Goal: Information Seeking & Learning: Learn about a topic

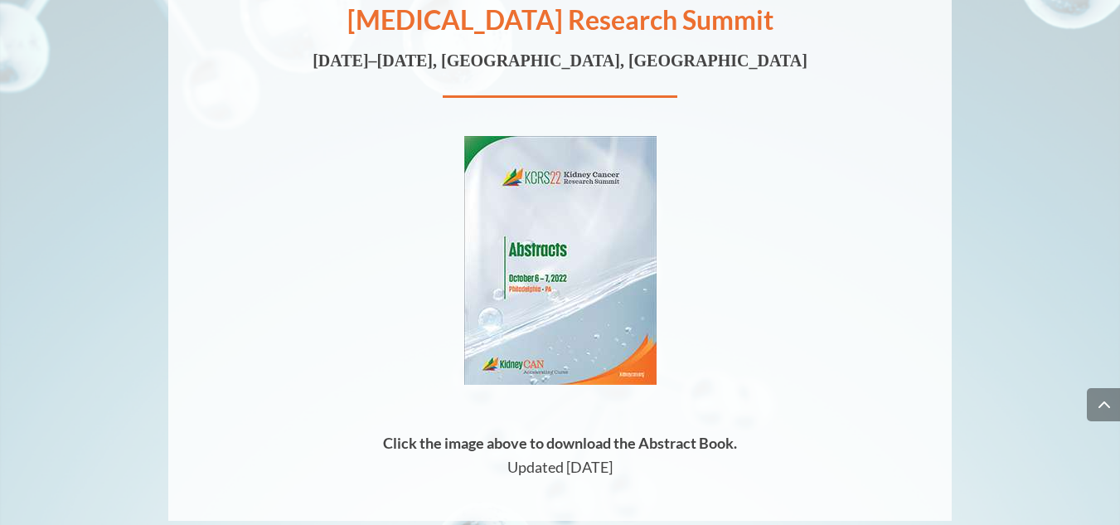
scroll to position [9931, 0]
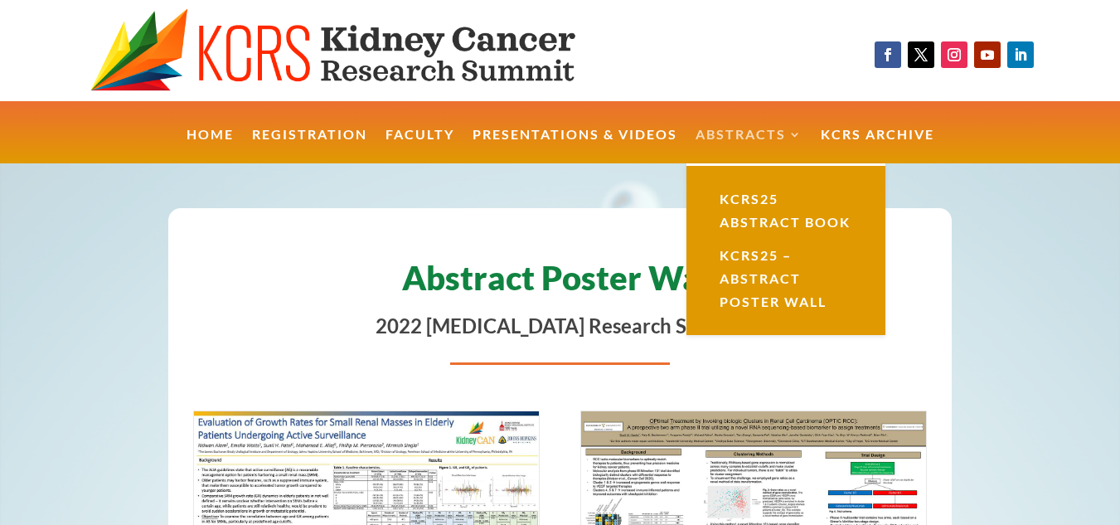
click at [764, 135] on link "Abstracts" at bounding box center [748, 146] width 107 height 36
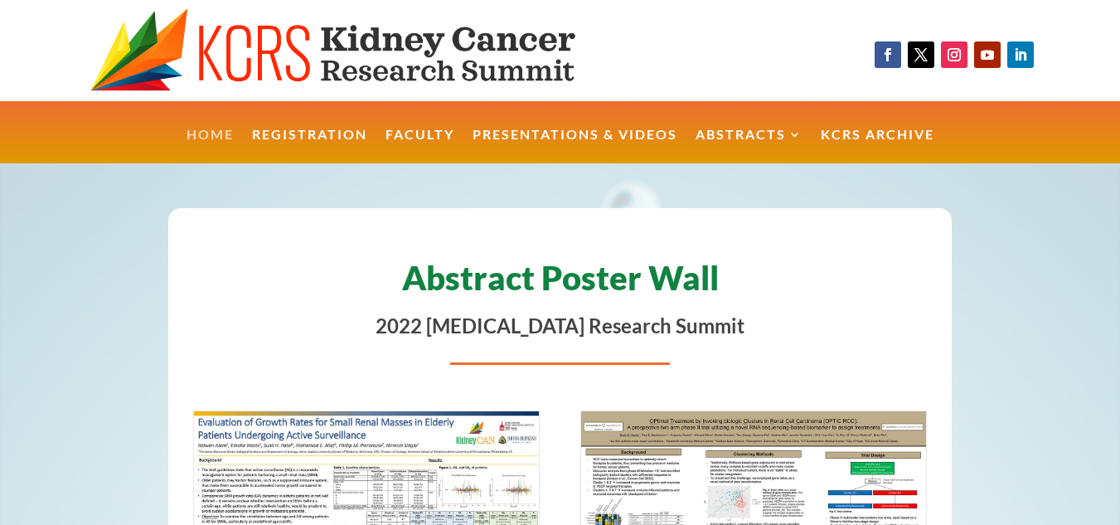
click at [220, 138] on link "Home" at bounding box center [210, 146] width 47 height 36
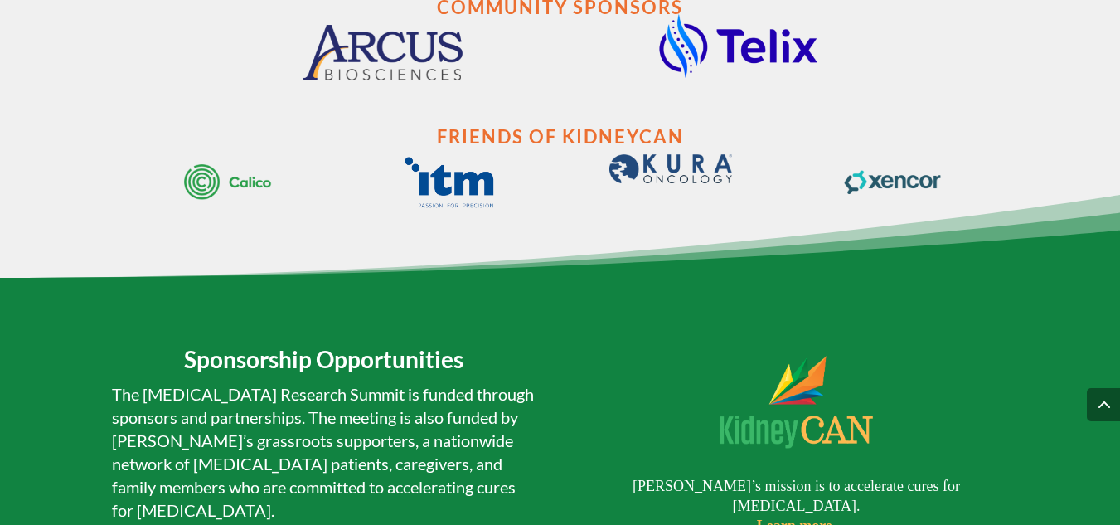
scroll to position [3135, 0]
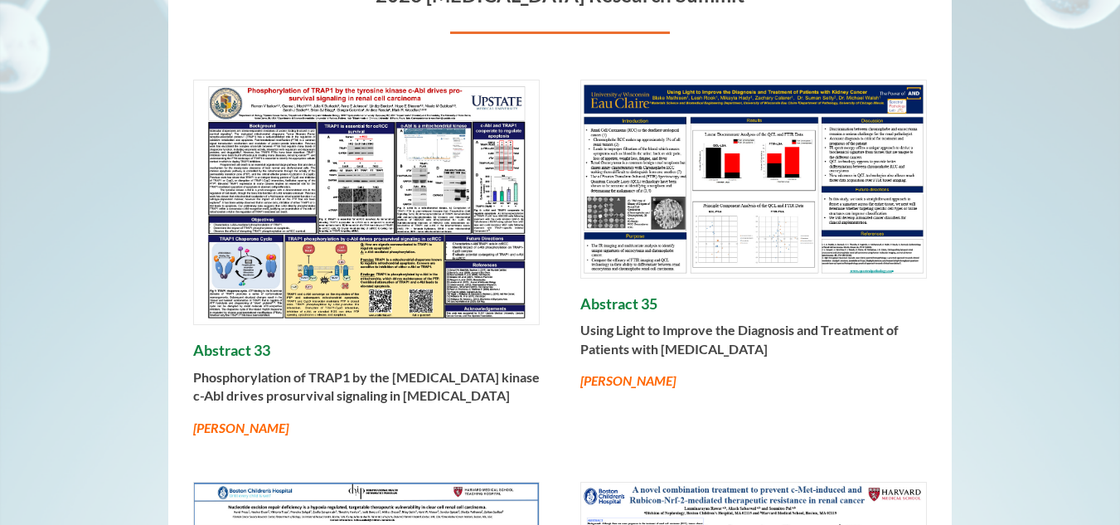
scroll to position [332, 0]
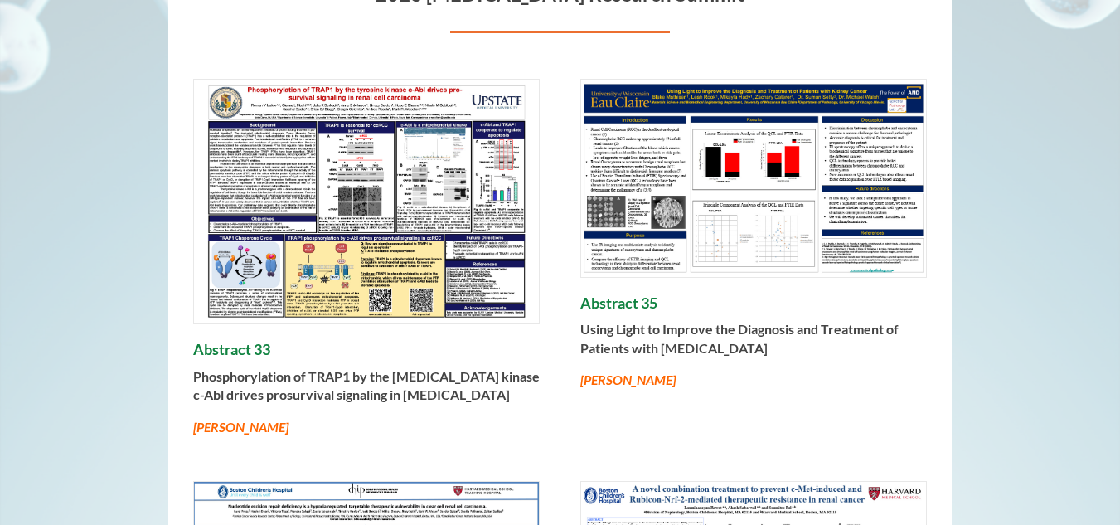
click at [390, 251] on img at bounding box center [366, 202] width 345 height 245
click at [808, 251] on img at bounding box center [753, 178] width 345 height 197
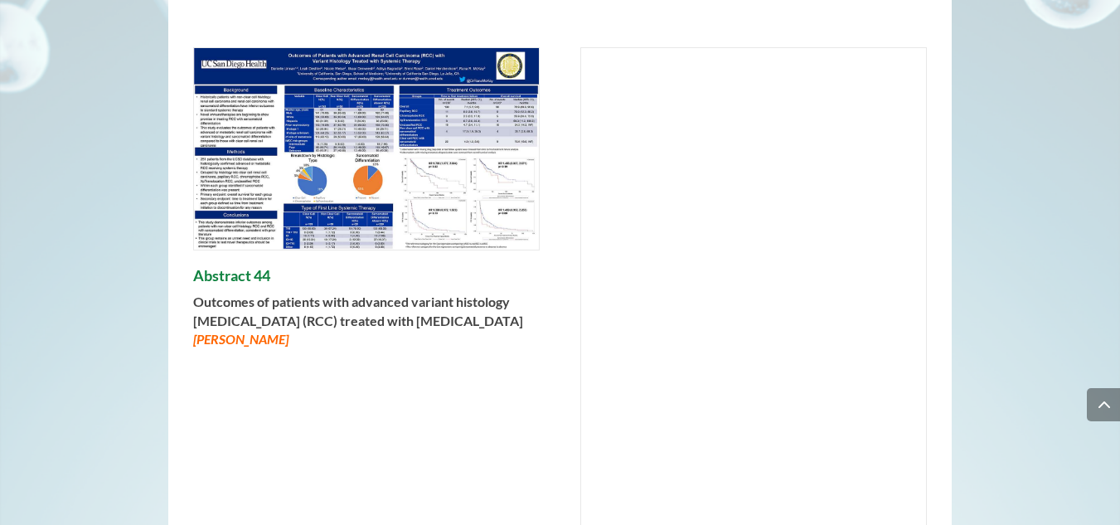
scroll to position [2022, 0]
